Goal: Obtain resource: Download file/media

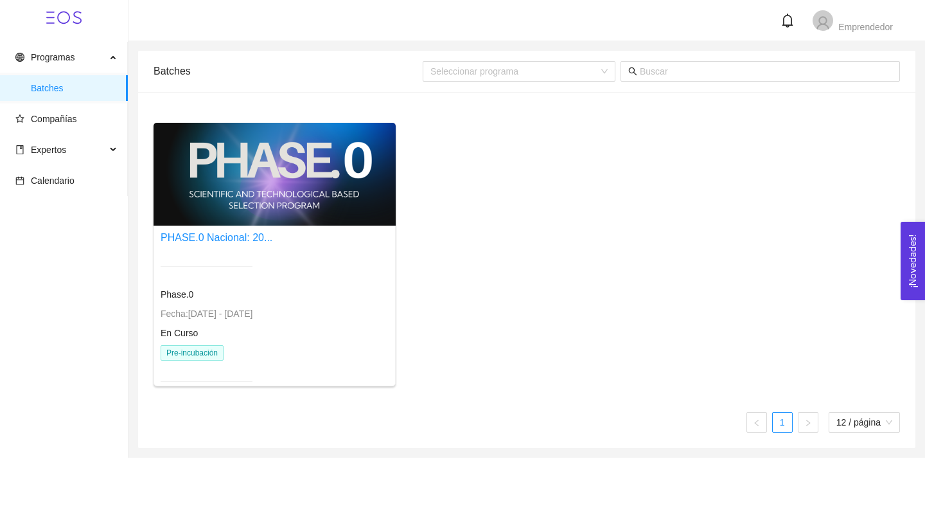
click at [274, 182] on div at bounding box center [275, 174] width 242 height 103
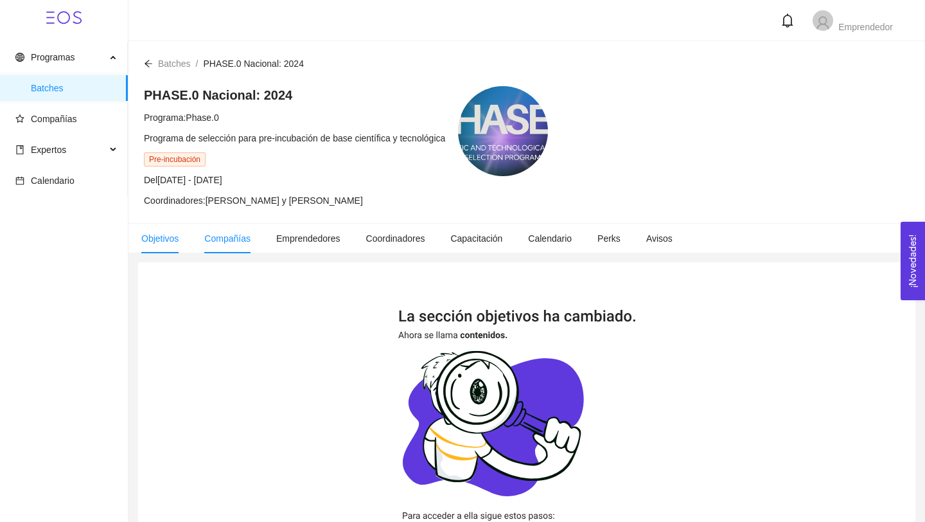
click at [229, 238] on span "Compañías" at bounding box center [227, 238] width 46 height 10
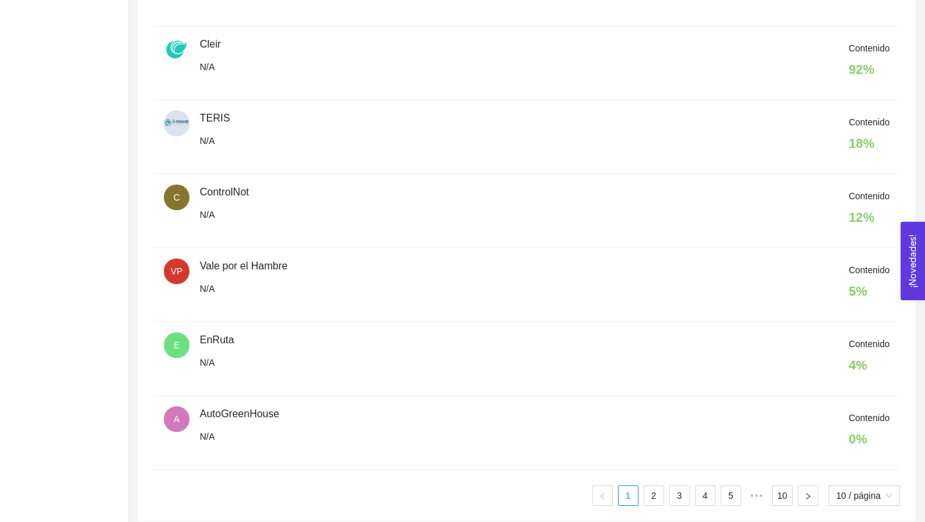
scroll to position [589, 0]
click at [650, 493] on link "2" at bounding box center [653, 493] width 19 height 19
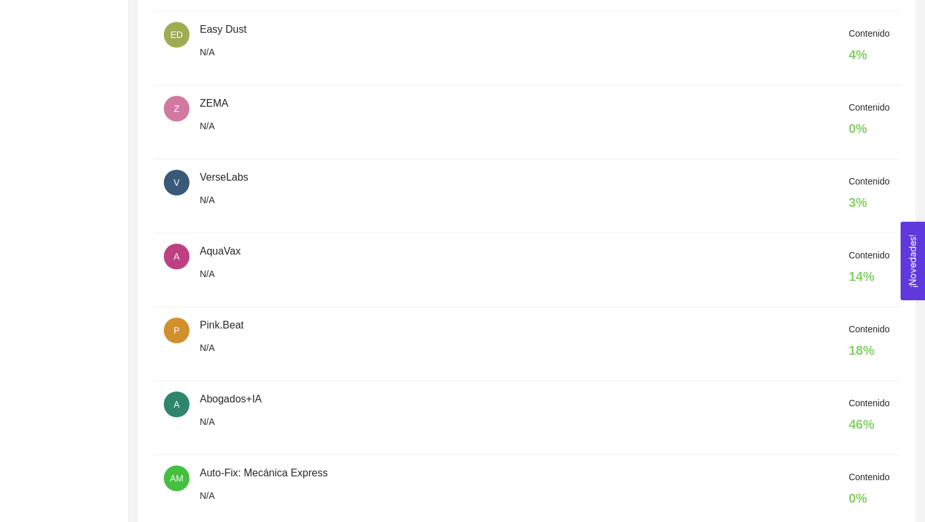
scroll to position [596, 0]
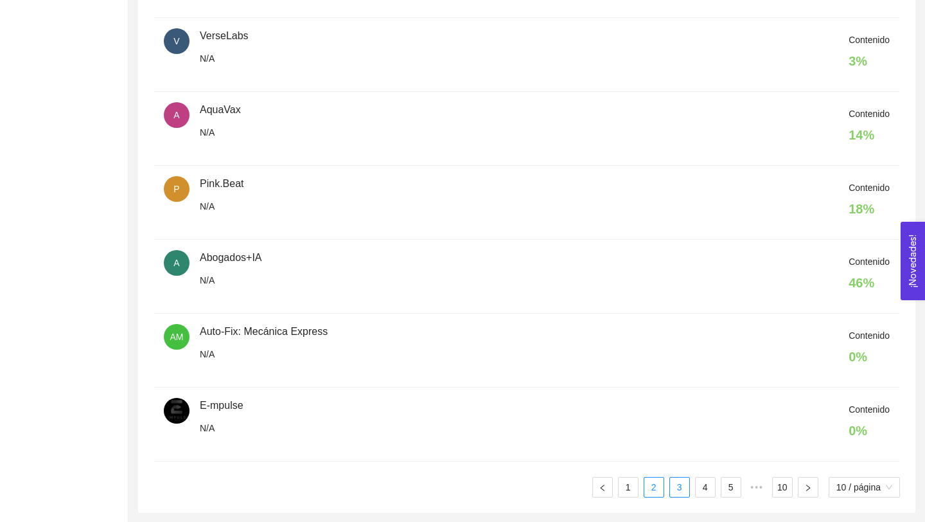
click at [680, 487] on link "3" at bounding box center [679, 486] width 19 height 19
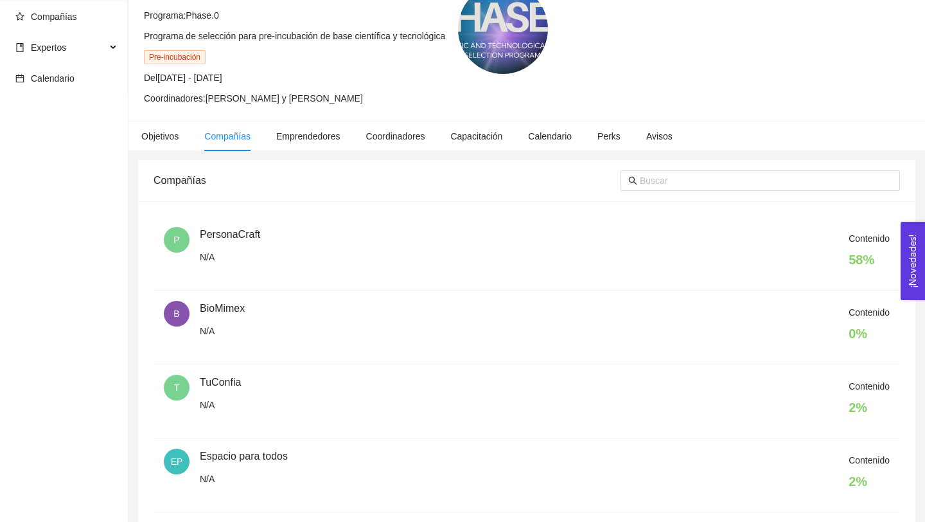
scroll to position [97, 0]
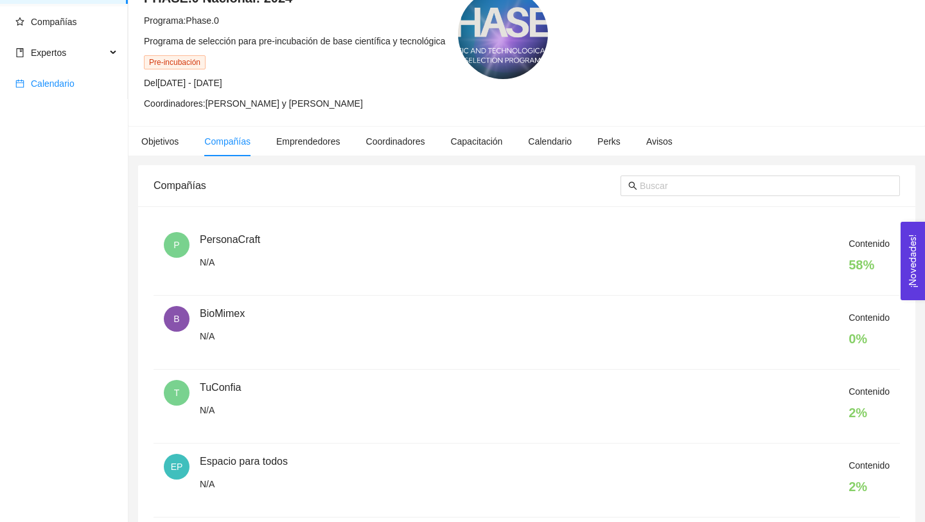
click at [63, 85] on span "Calendario" at bounding box center [53, 83] width 44 height 10
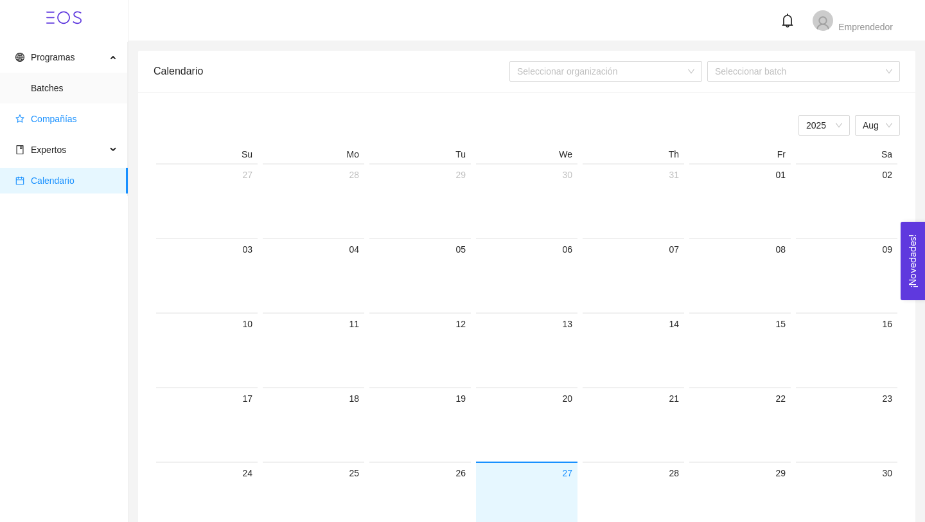
click at [66, 123] on span "Compañías" at bounding box center [54, 119] width 46 height 10
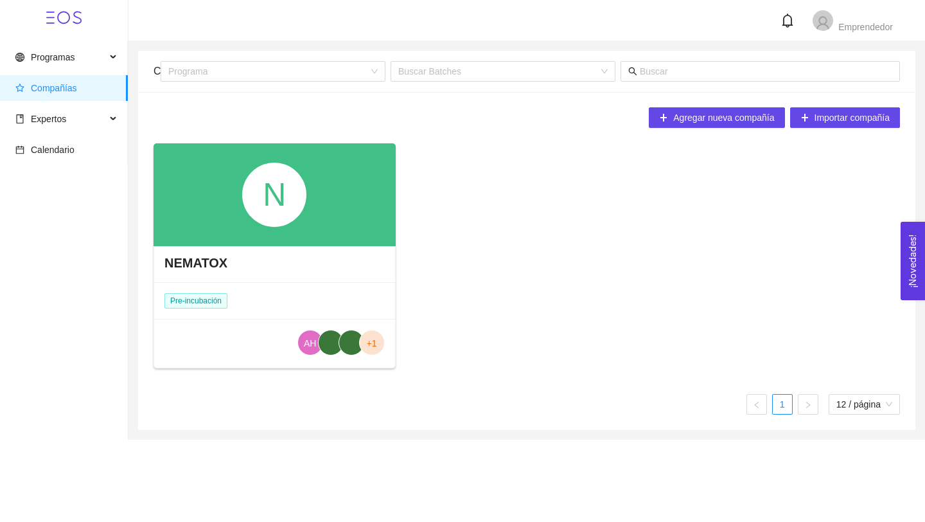
click at [309, 224] on div "N" at bounding box center [275, 194] width 242 height 103
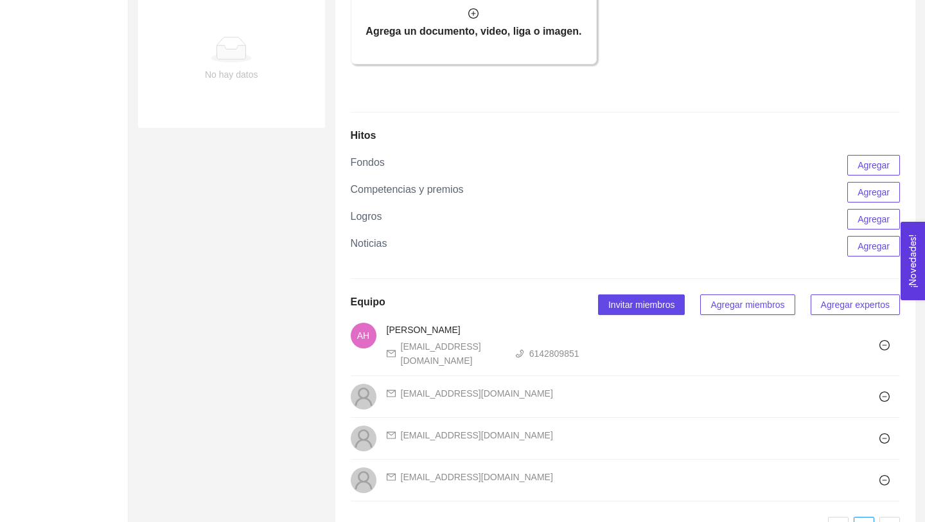
scroll to position [945, 0]
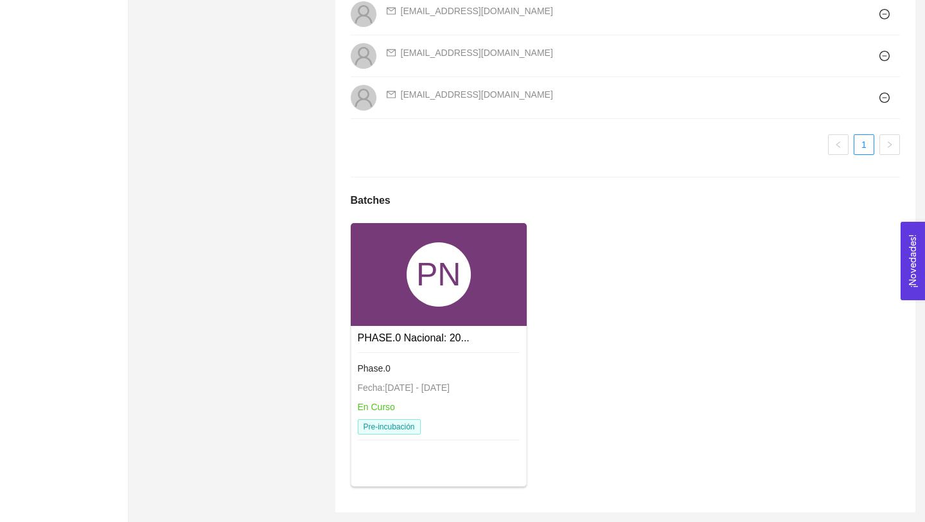
click at [479, 272] on div "PN" at bounding box center [439, 274] width 176 height 103
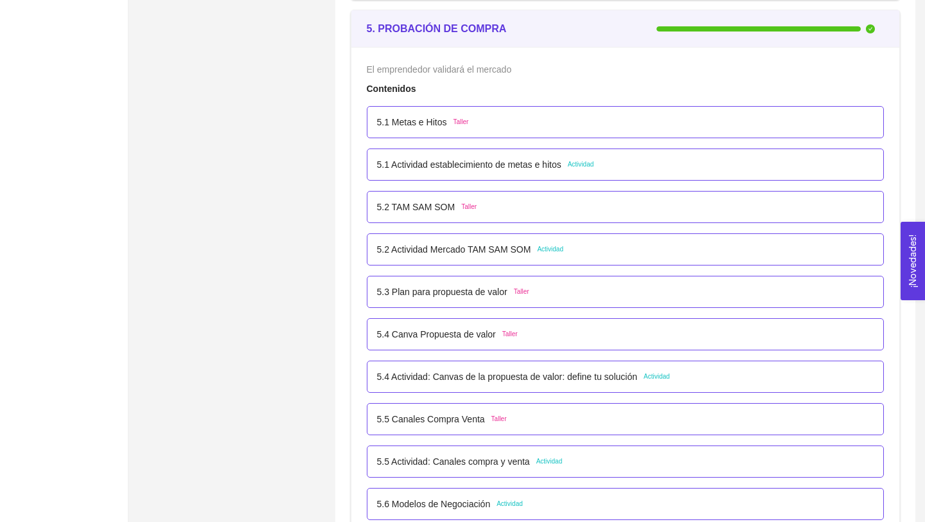
scroll to position [2450, 0]
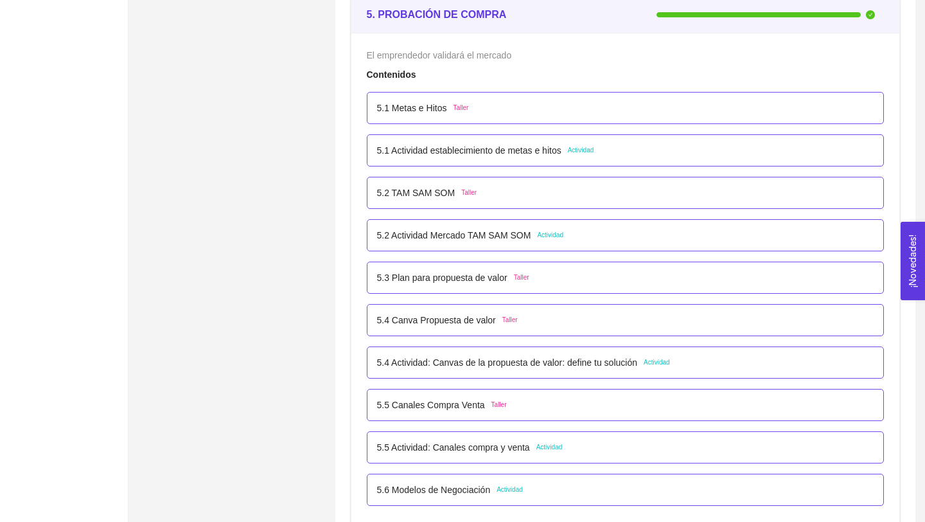
click at [580, 363] on p "5.4 Actividad: Canvas de la propuesta de valor: define tu solución" at bounding box center [507, 362] width 260 height 14
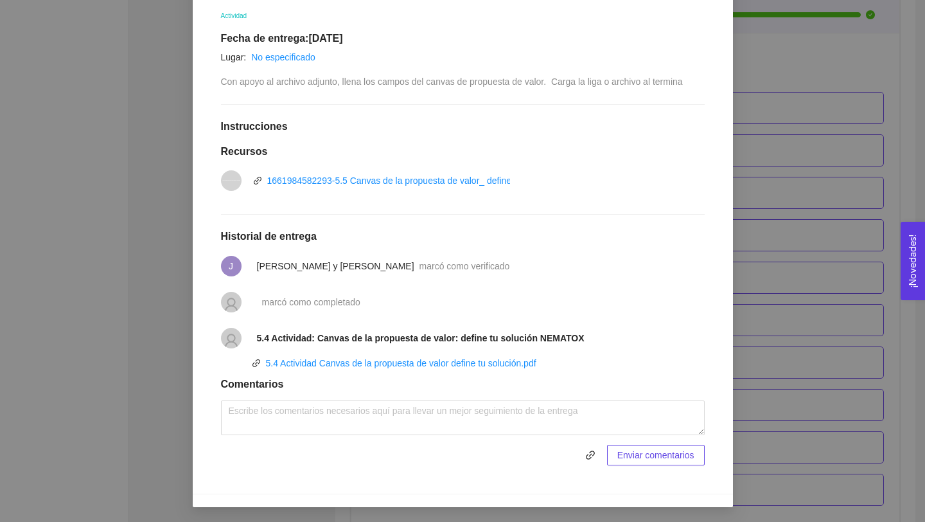
scroll to position [0, 0]
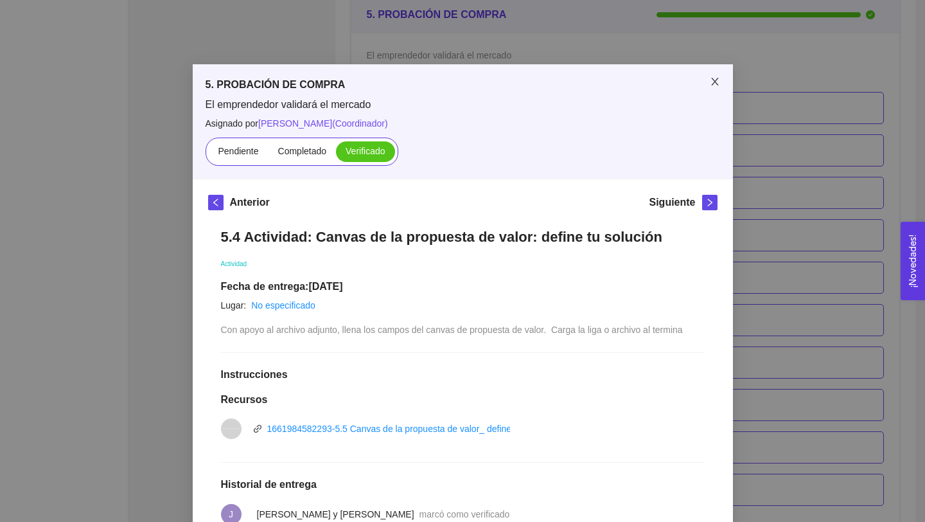
click at [716, 78] on icon "close" at bounding box center [715, 81] width 10 height 10
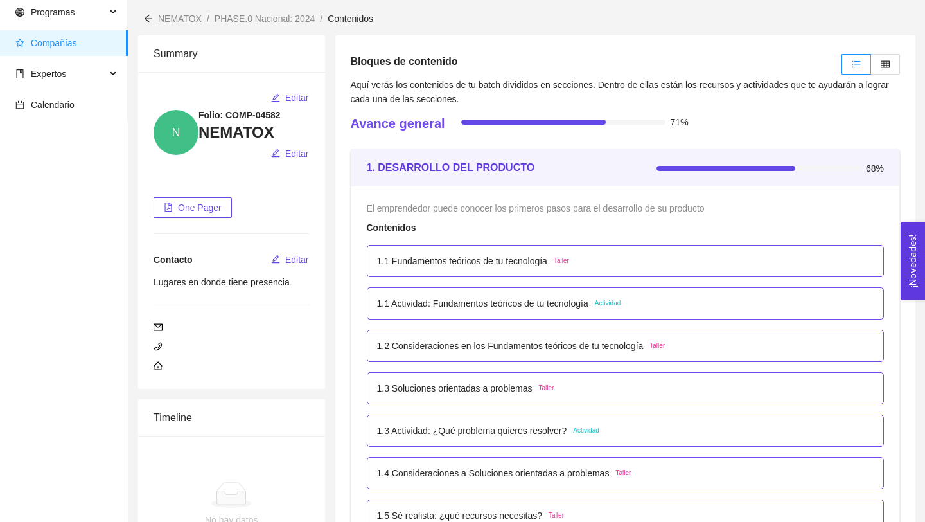
scroll to position [46, 0]
click at [526, 259] on p "1.1 Fundamentos teóricos de tu tecnología" at bounding box center [462, 260] width 170 height 14
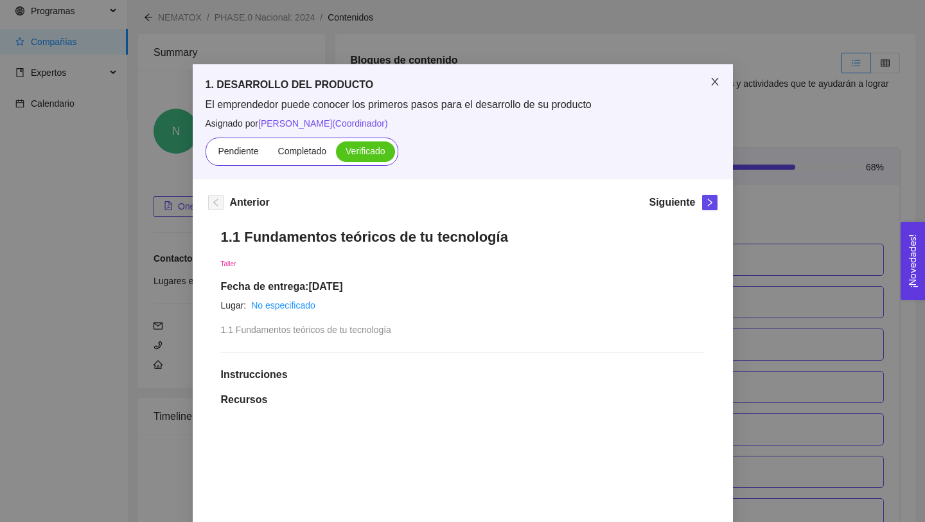
click at [712, 83] on icon "close" at bounding box center [715, 81] width 10 height 10
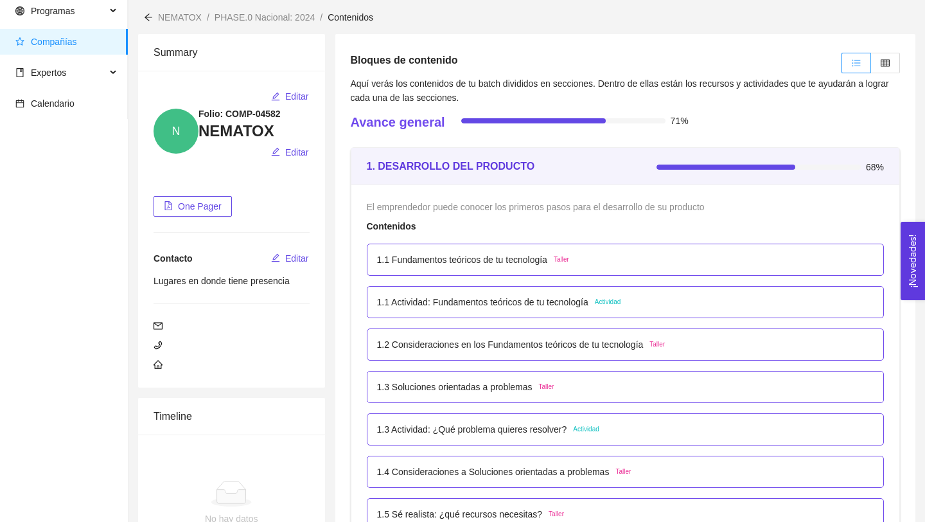
click at [577, 303] on p "1.1 Actividad: Fundamentos teóricos de tu tecnología" at bounding box center [482, 302] width 211 height 14
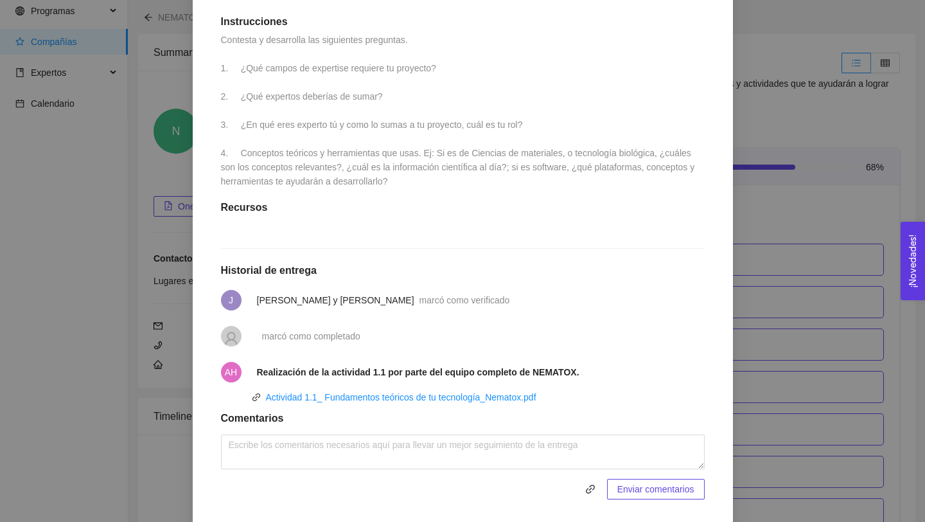
scroll to position [357, 0]
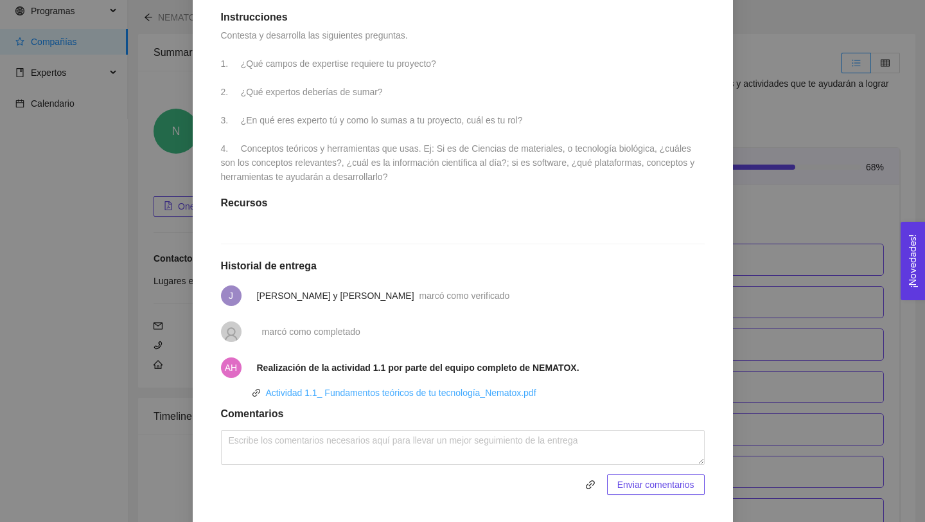
click at [515, 398] on link "Actividad 1.1_ Fundamentos teóricos de tu tecnología_Nematox.pdf" at bounding box center [401, 392] width 271 height 10
